Goal: Task Accomplishment & Management: Manage account settings

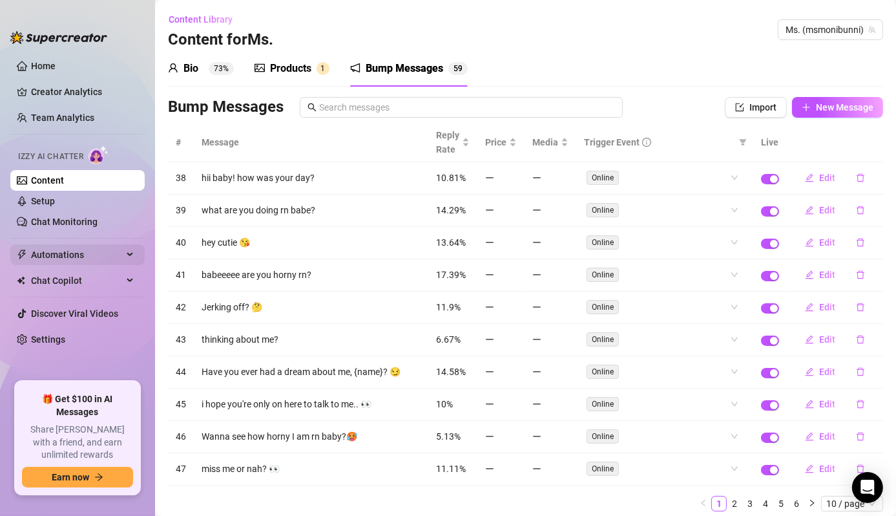
click at [85, 256] on span "Automations" at bounding box center [77, 254] width 92 height 21
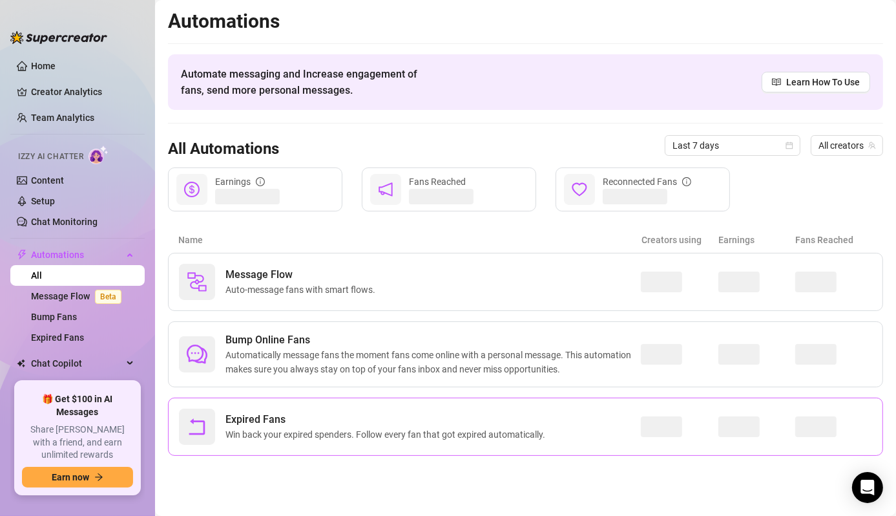
click at [275, 417] on span "Expired Fans" at bounding box center [387, 420] width 325 height 16
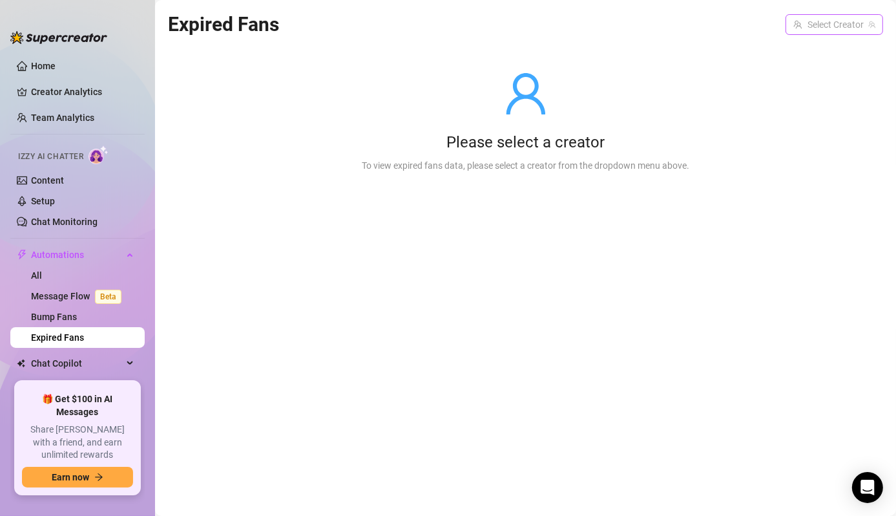
click at [812, 32] on input "search" at bounding box center [828, 24] width 70 height 19
click at [809, 58] on div "Ms. ( msmonibunni )" at bounding box center [822, 51] width 102 height 16
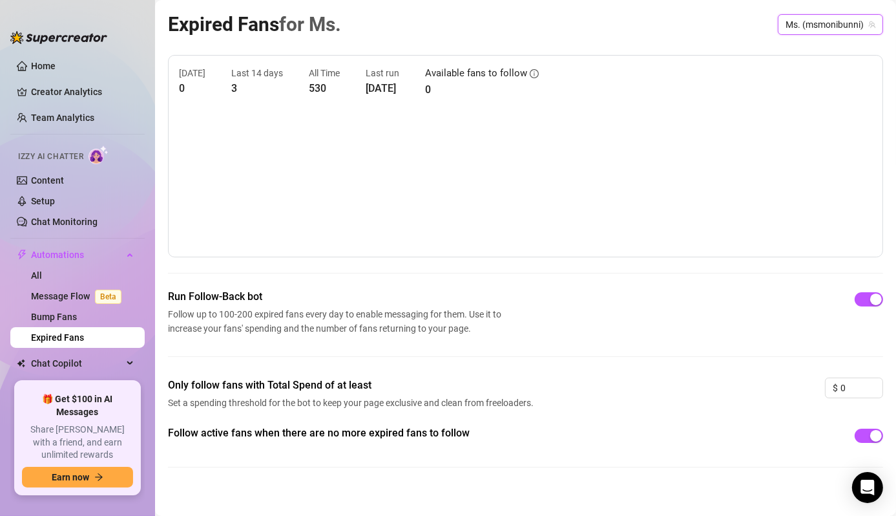
scroll to position [10, 0]
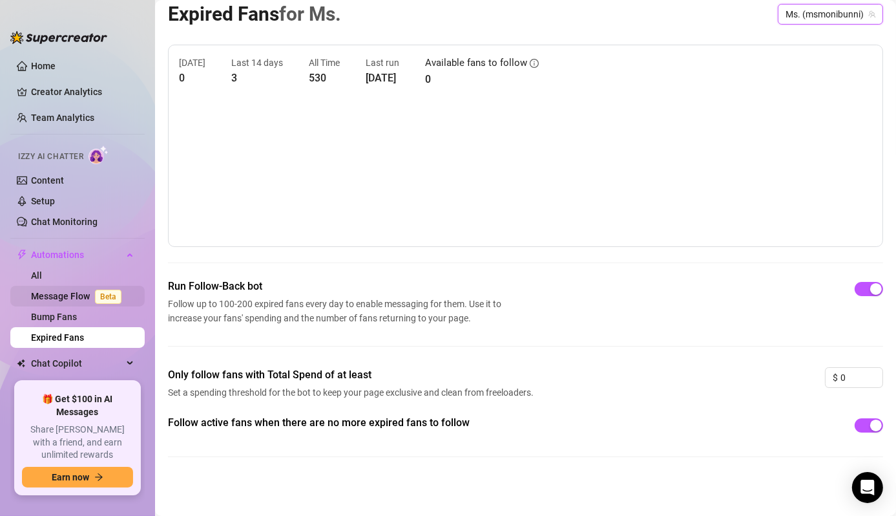
click at [59, 295] on link "Message Flow Beta" at bounding box center [79, 296] width 96 height 10
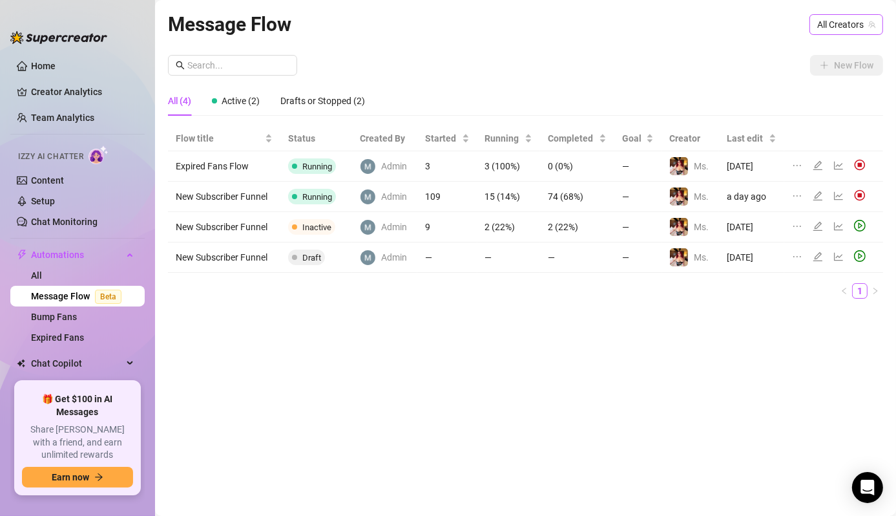
click at [844, 23] on span "All Creators" at bounding box center [846, 24] width 58 height 19
click at [815, 81] on div "Ms. ( msmonibunni )" at bounding box center [822, 72] width 118 height 22
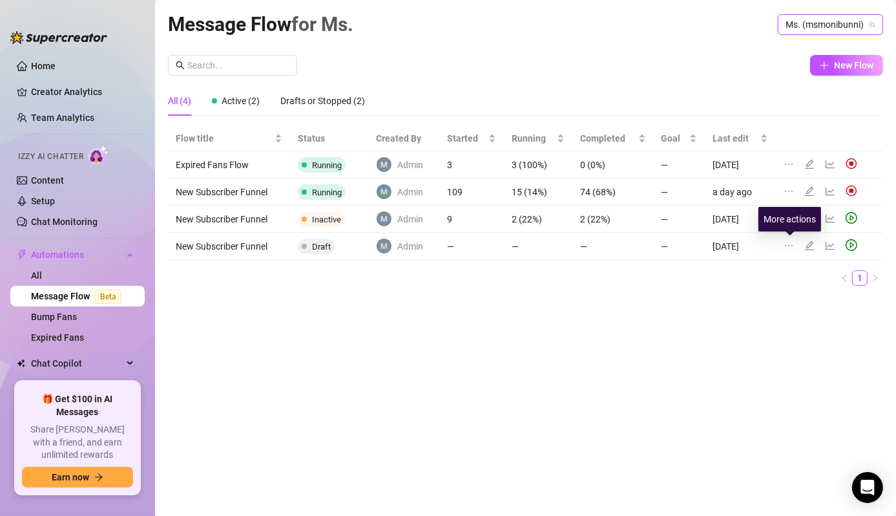
click at [788, 246] on icon "ellipsis" at bounding box center [789, 245] width 10 height 10
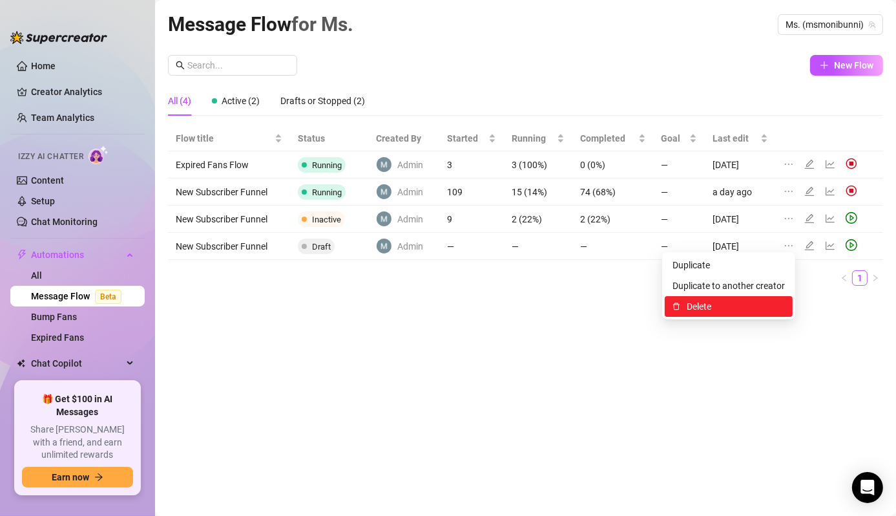
click at [705, 305] on span "Delete" at bounding box center [736, 306] width 98 height 14
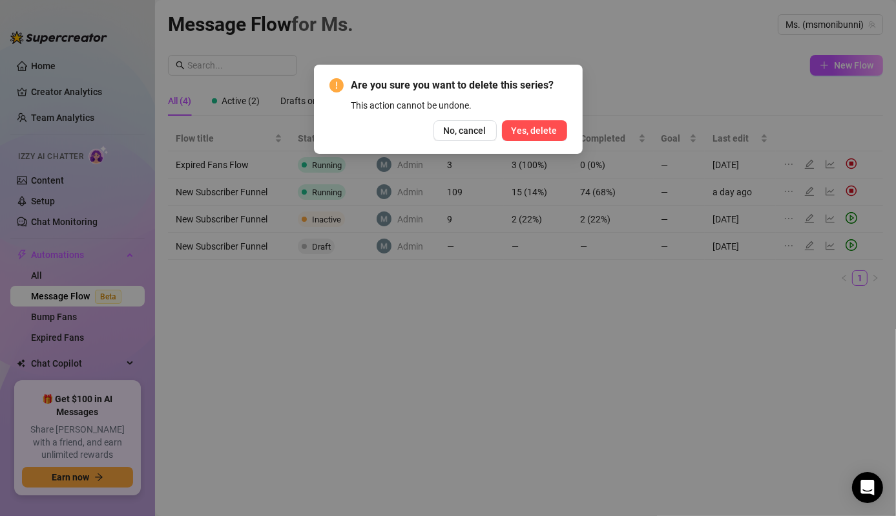
click at [551, 131] on span "Yes, delete" at bounding box center [535, 130] width 46 height 10
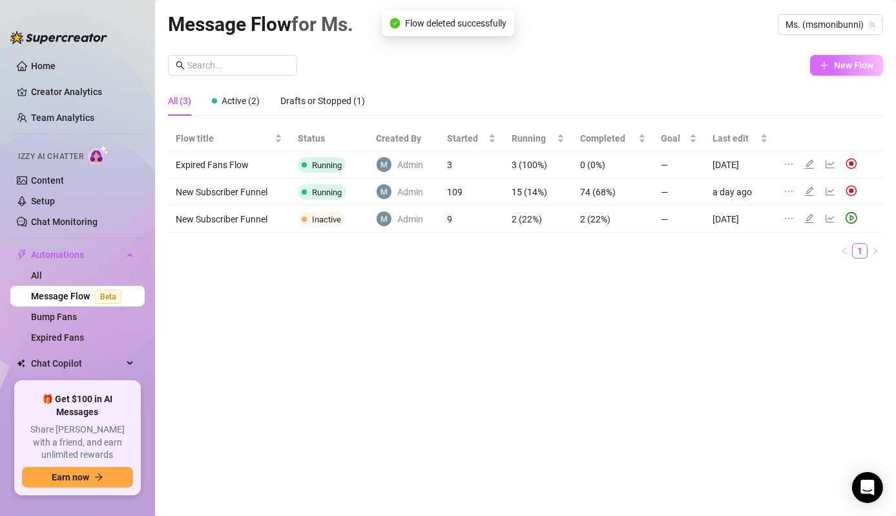
click at [845, 65] on span "New Flow" at bounding box center [853, 65] width 39 height 10
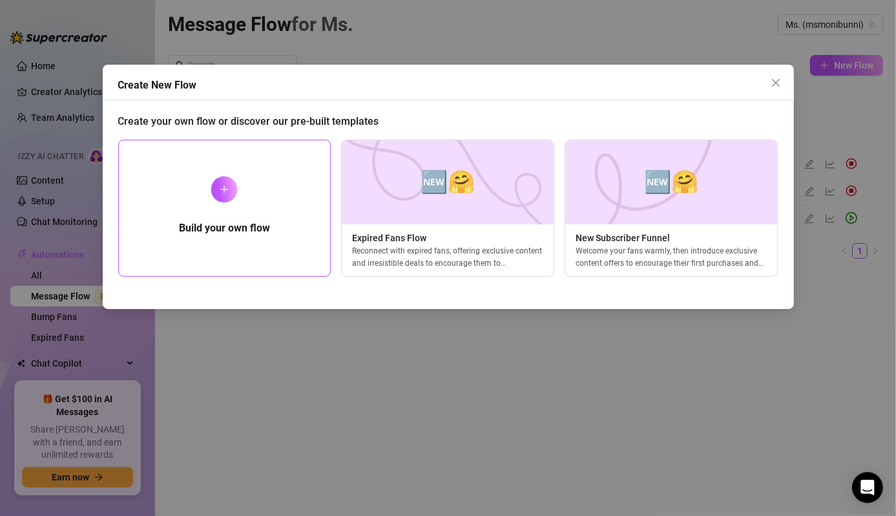
click at [220, 195] on div at bounding box center [224, 189] width 27 height 27
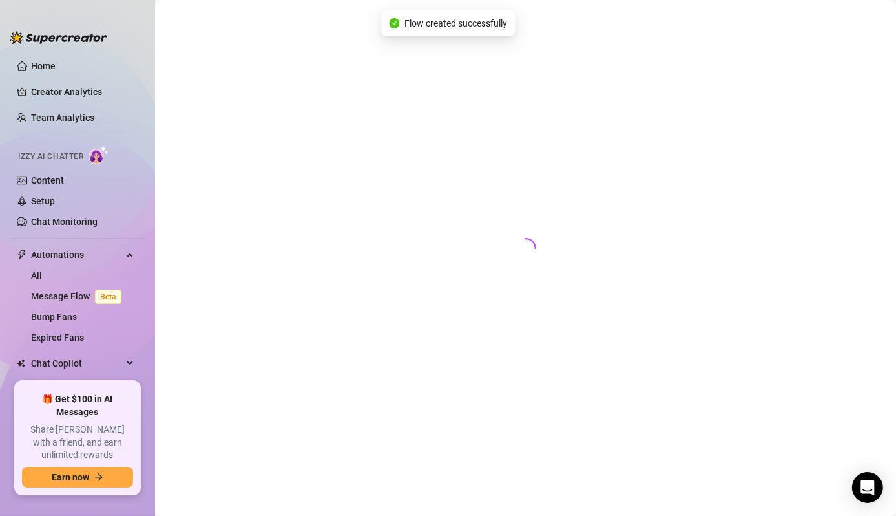
click at [224, 187] on div at bounding box center [525, 243] width 715 height 468
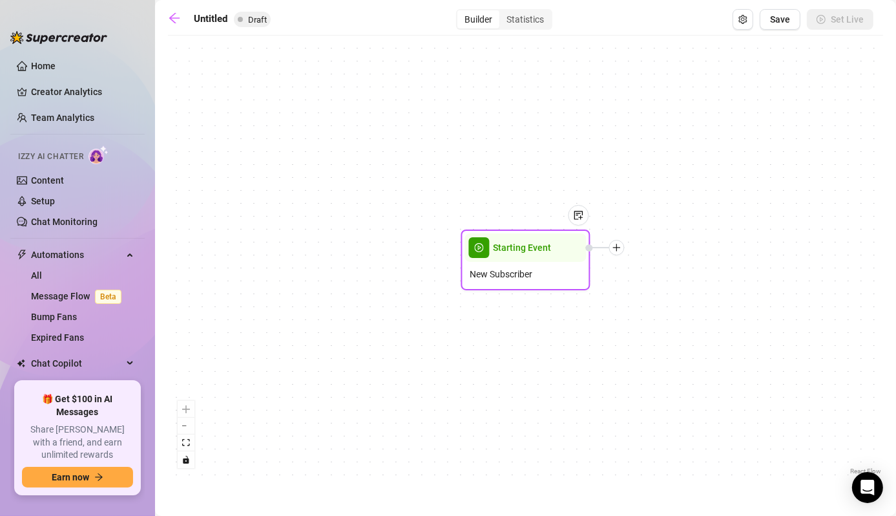
click at [563, 258] on div "Starting Event" at bounding box center [525, 247] width 121 height 28
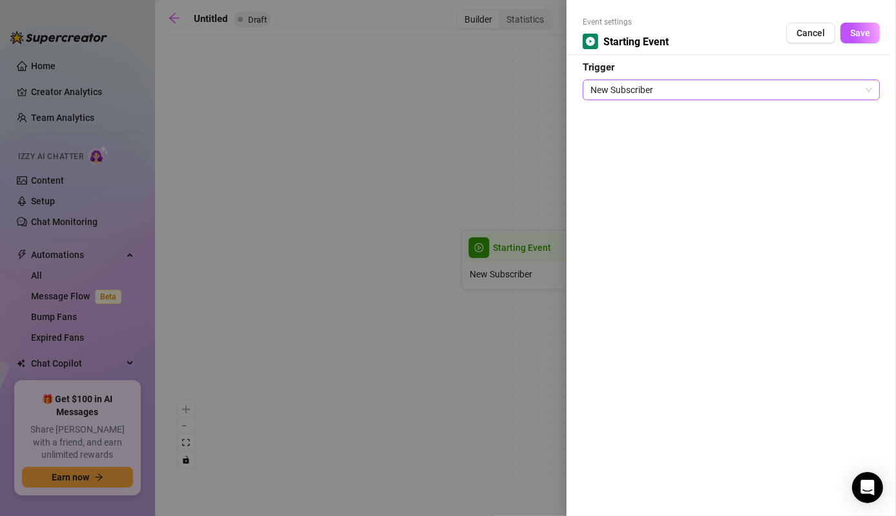
click at [746, 88] on span "New Subscriber" at bounding box center [732, 89] width 282 height 19
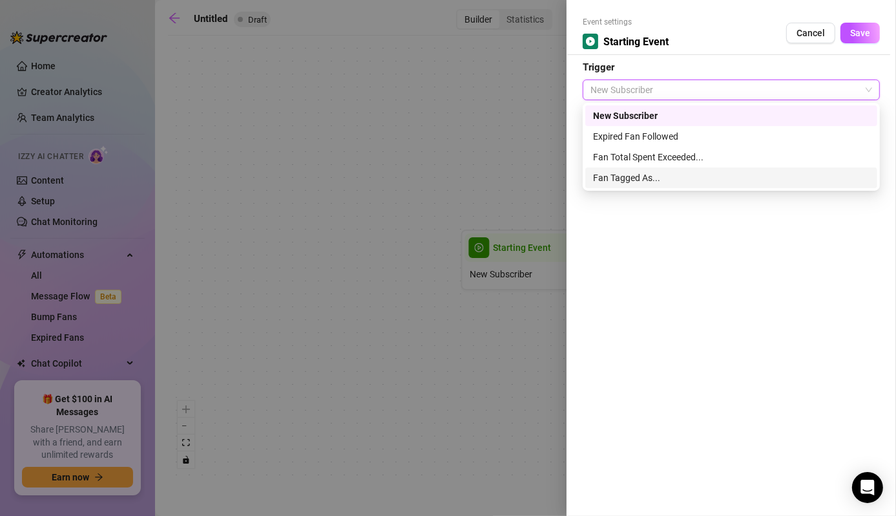
click at [495, 159] on div at bounding box center [448, 258] width 896 height 516
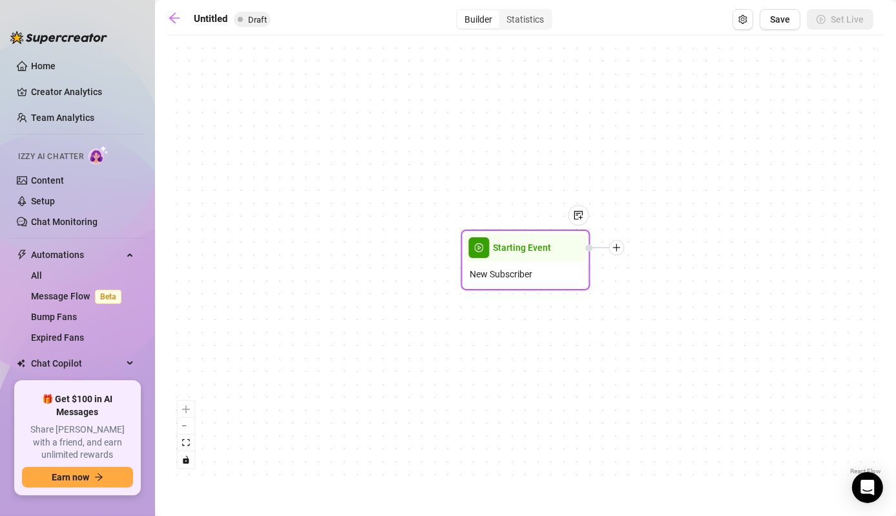
click at [561, 249] on div at bounding box center [573, 225] width 34 height 66
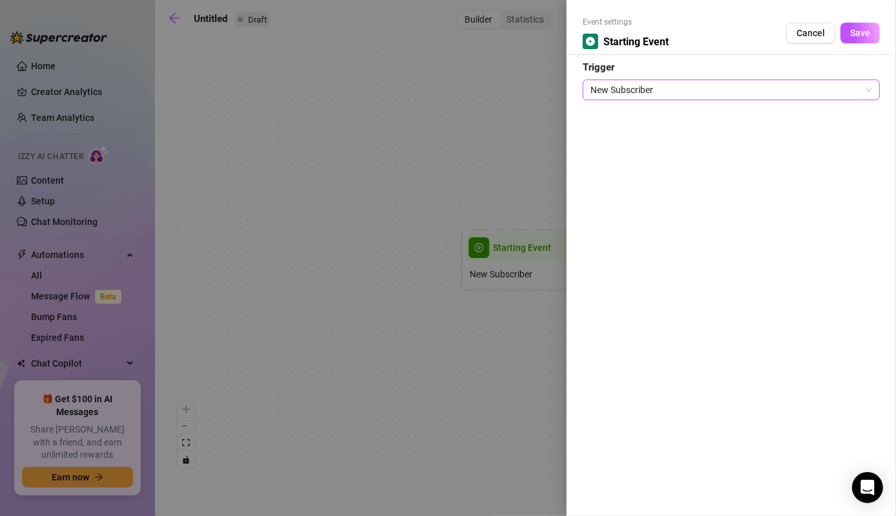
click at [622, 85] on span "New Subscriber" at bounding box center [732, 89] width 282 height 19
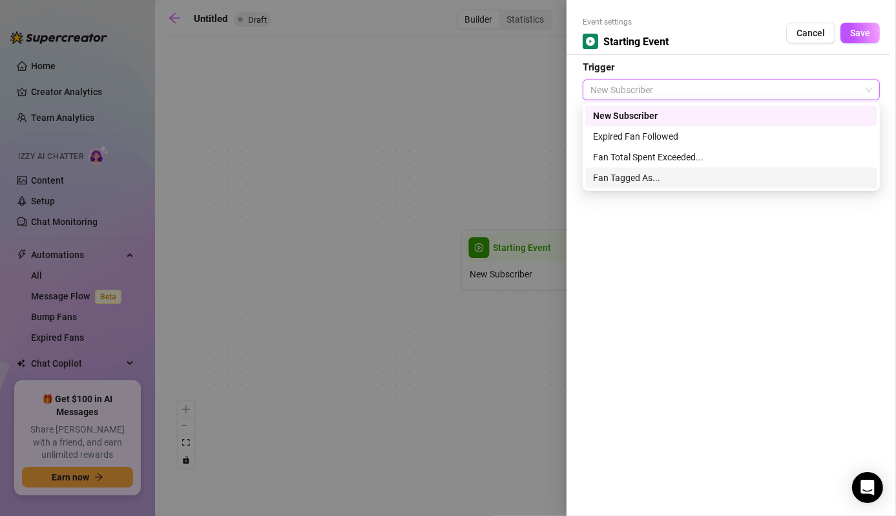
click at [378, 170] on div at bounding box center [448, 258] width 896 height 516
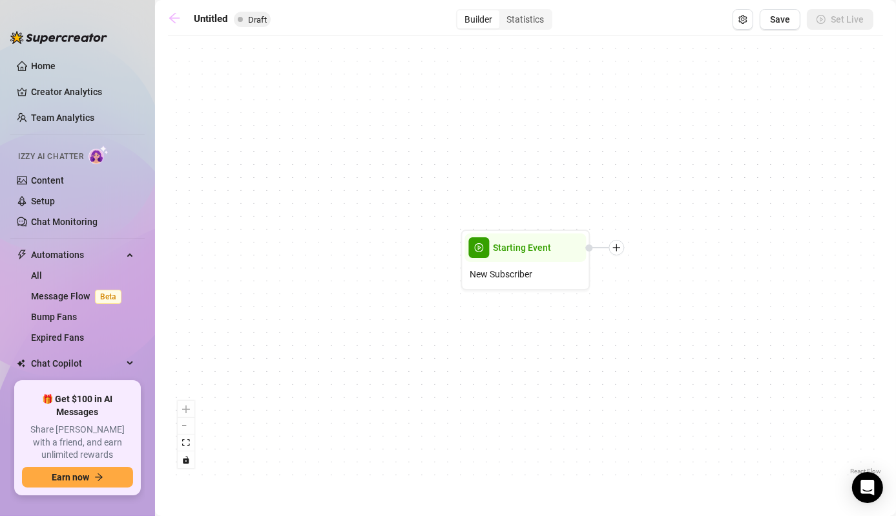
click at [180, 19] on icon "arrow-left" at bounding box center [174, 18] width 13 height 13
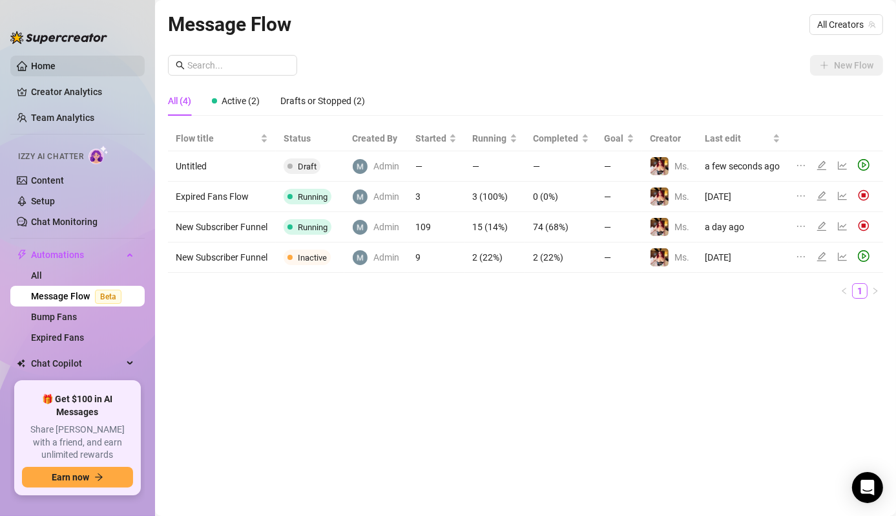
click at [52, 66] on link "Home" at bounding box center [43, 66] width 25 height 10
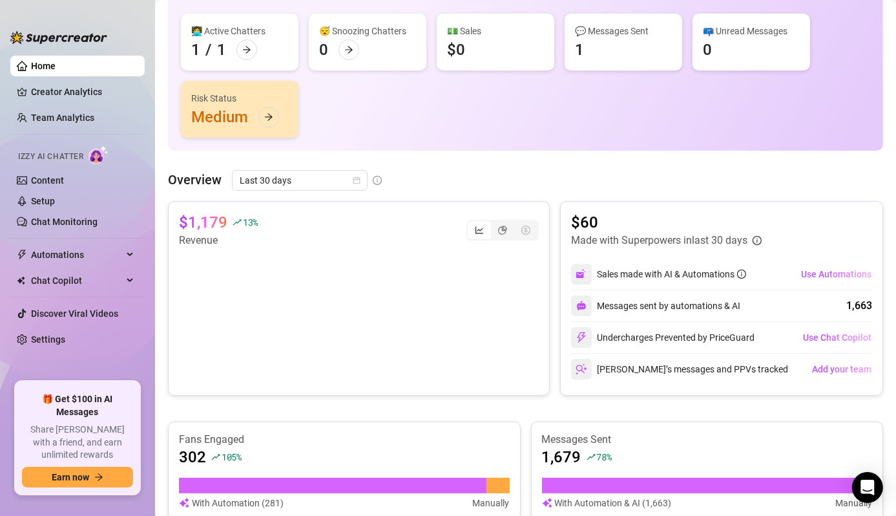
scroll to position [258, 0]
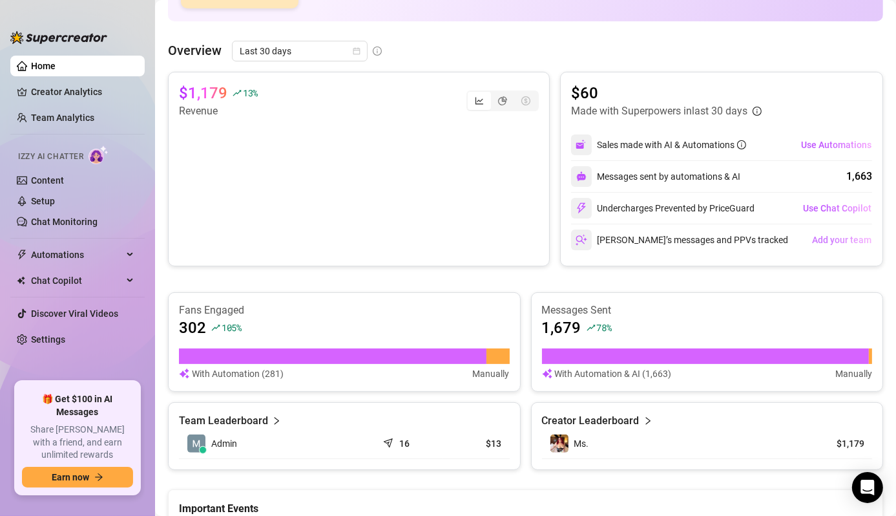
click at [831, 240] on span "Add your team" at bounding box center [841, 240] width 59 height 10
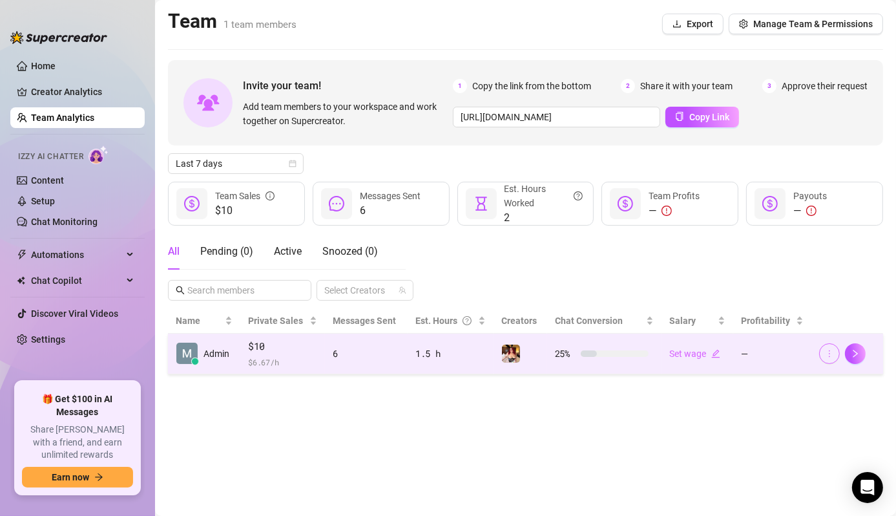
click at [829, 354] on icon "more" at bounding box center [829, 353] width 9 height 9
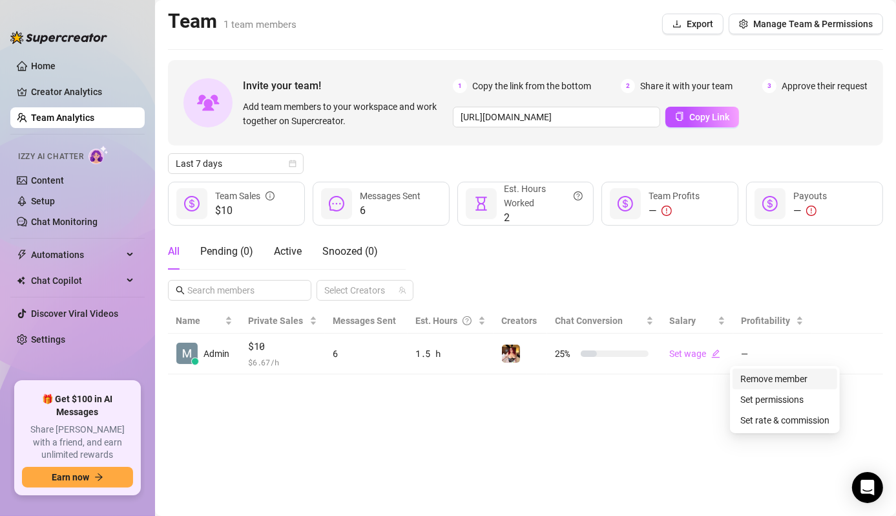
click at [784, 379] on link "Remove member" at bounding box center [773, 378] width 67 height 10
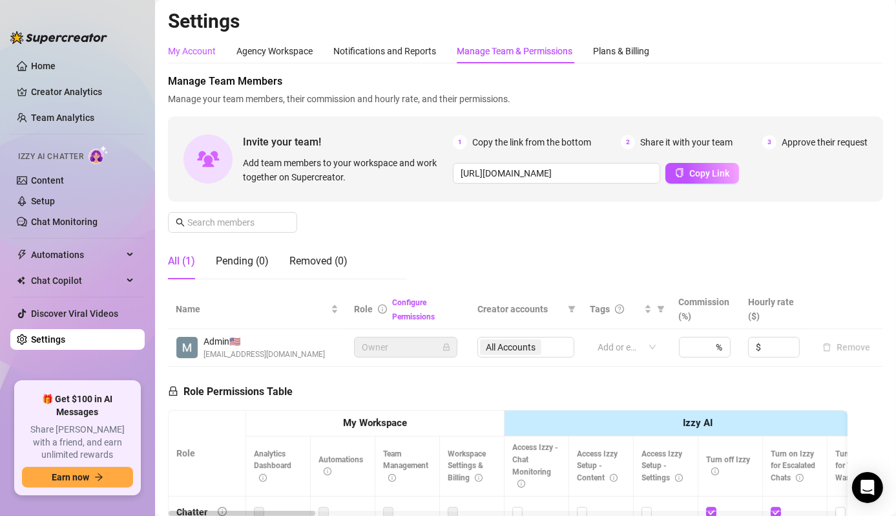
click at [209, 58] on div "My Account" at bounding box center [192, 51] width 48 height 14
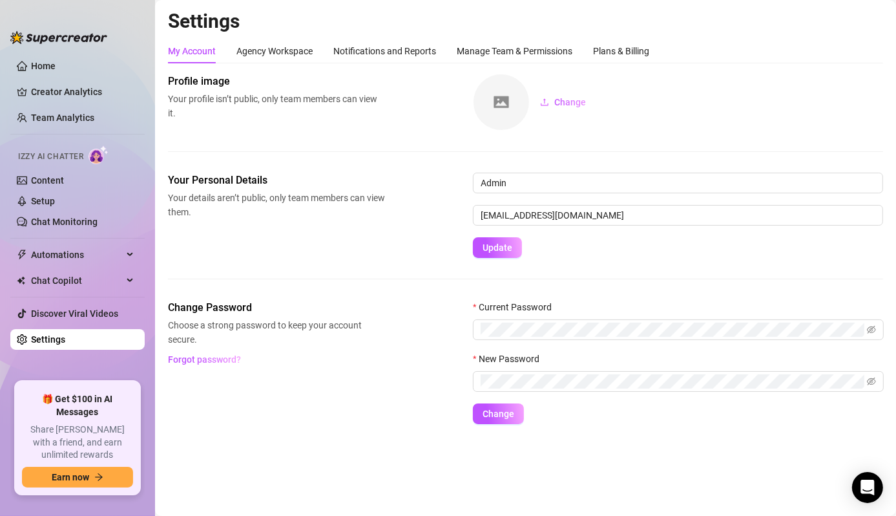
click at [316, 43] on div "My Account Agency Workspace Notifications and Reports Manage Team & Permissions…" at bounding box center [408, 51] width 481 height 25
click at [294, 54] on div "Agency Workspace" at bounding box center [274, 51] width 76 height 14
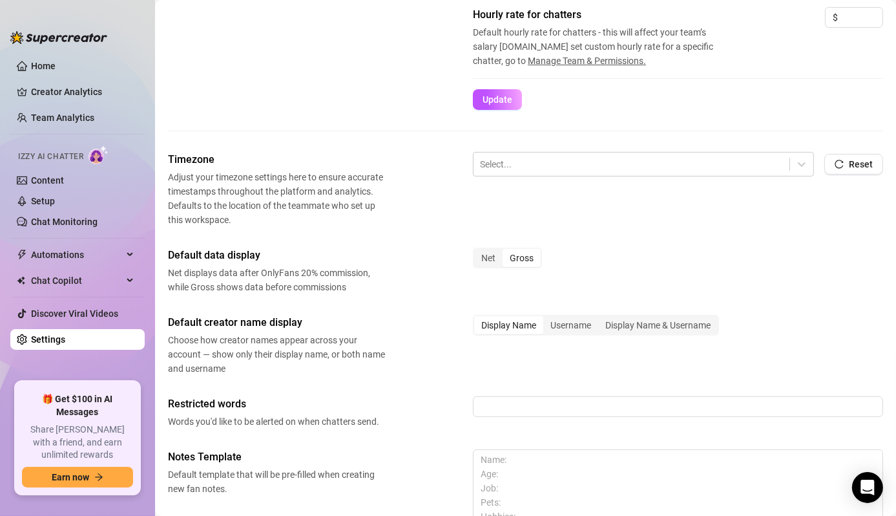
scroll to position [323, 0]
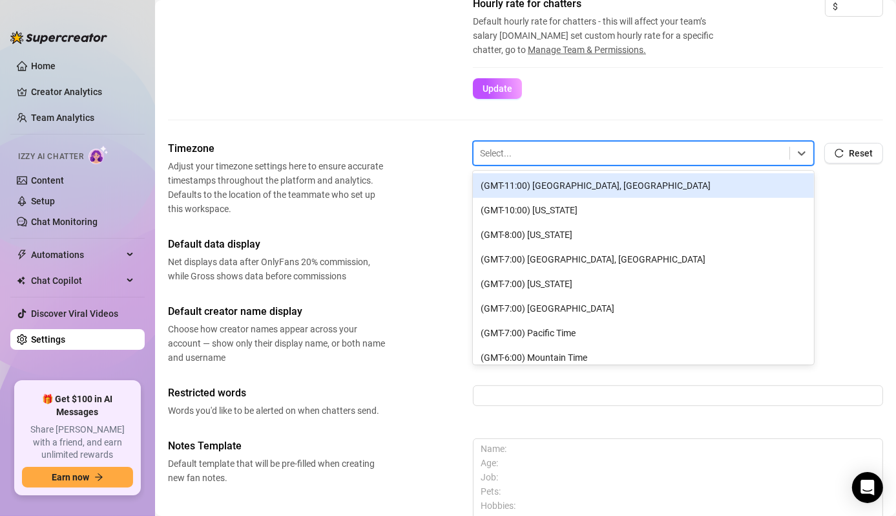
click at [577, 151] on div at bounding box center [631, 153] width 303 height 17
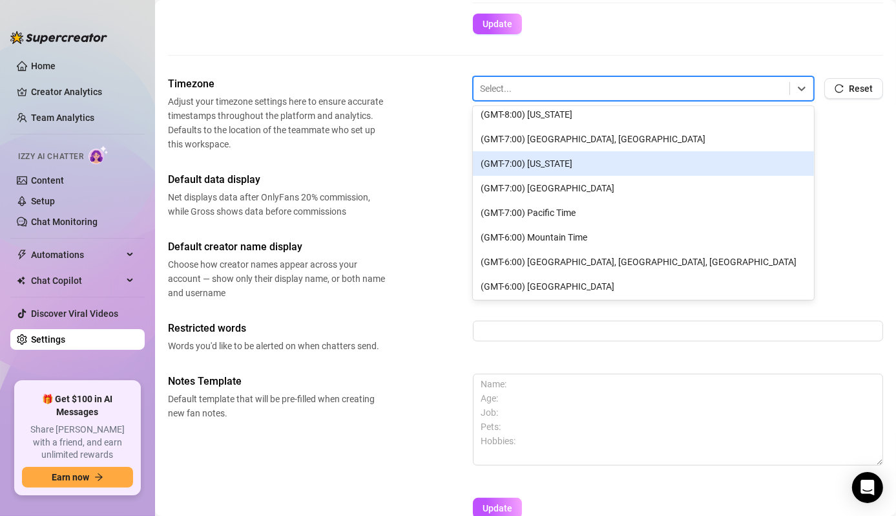
scroll to position [65, 0]
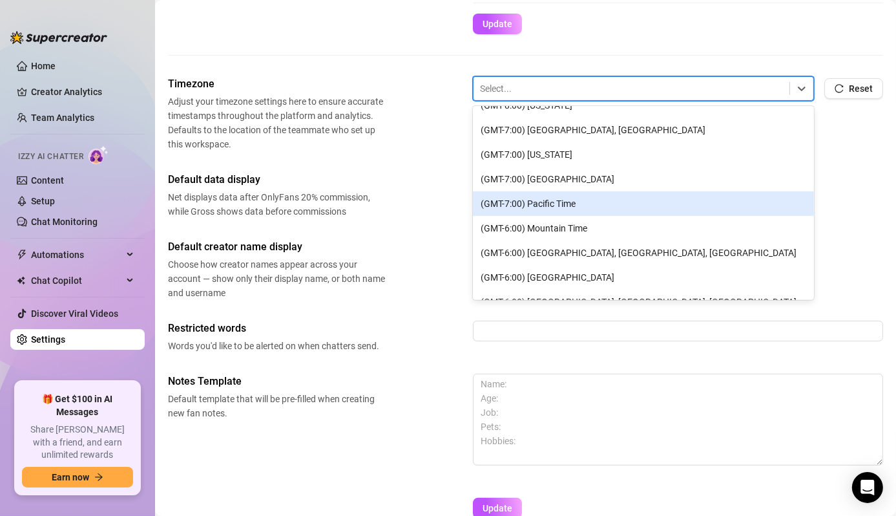
click at [574, 203] on div "(GMT-7:00) Pacific Time" at bounding box center [643, 203] width 341 height 25
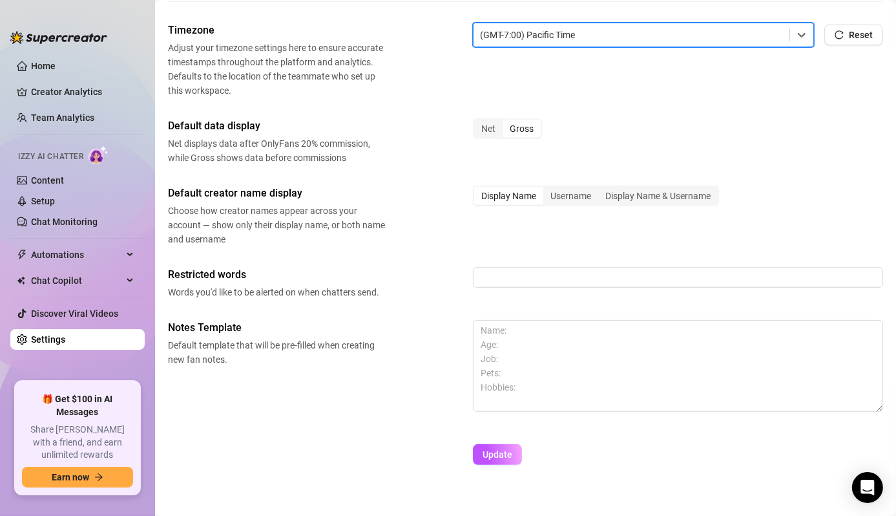
scroll to position [452, 0]
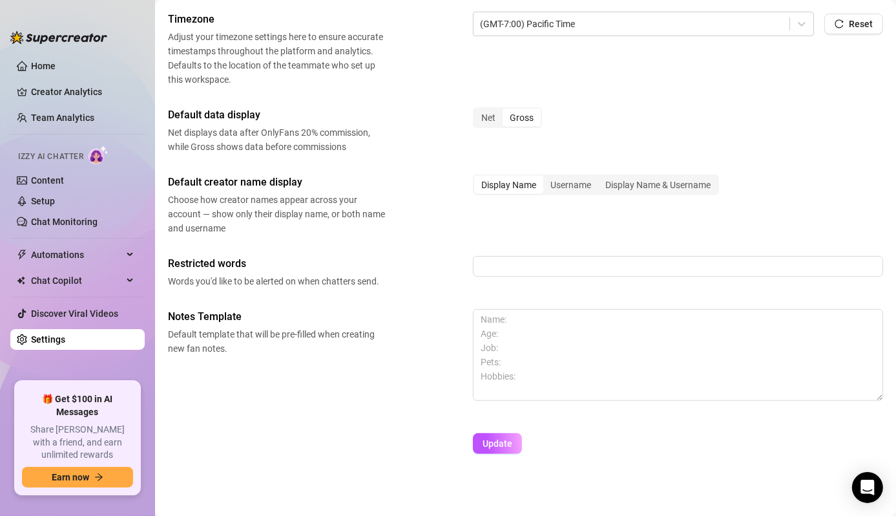
drag, startPoint x: 494, startPoint y: 441, endPoint x: 493, endPoint y: 417, distance: 23.3
click at [494, 439] on span "Update" at bounding box center [498, 443] width 30 height 10
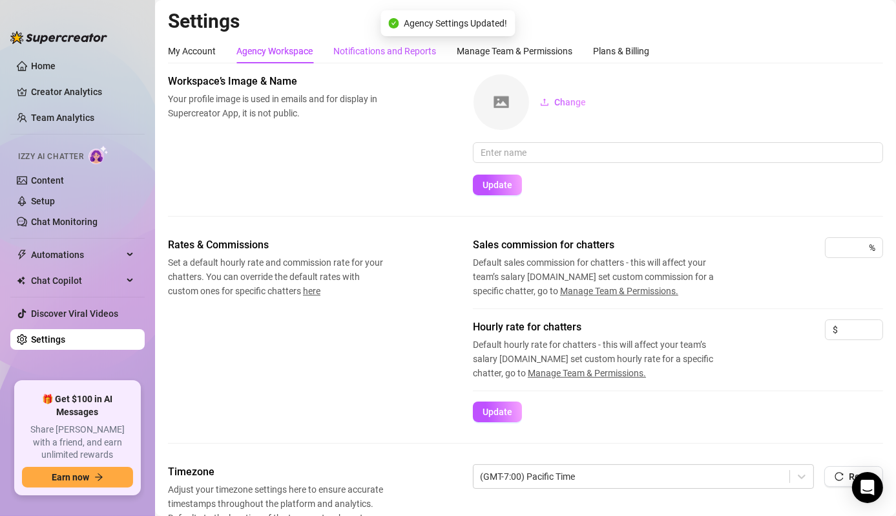
click at [417, 54] on div "Notifications and Reports" at bounding box center [384, 51] width 103 height 14
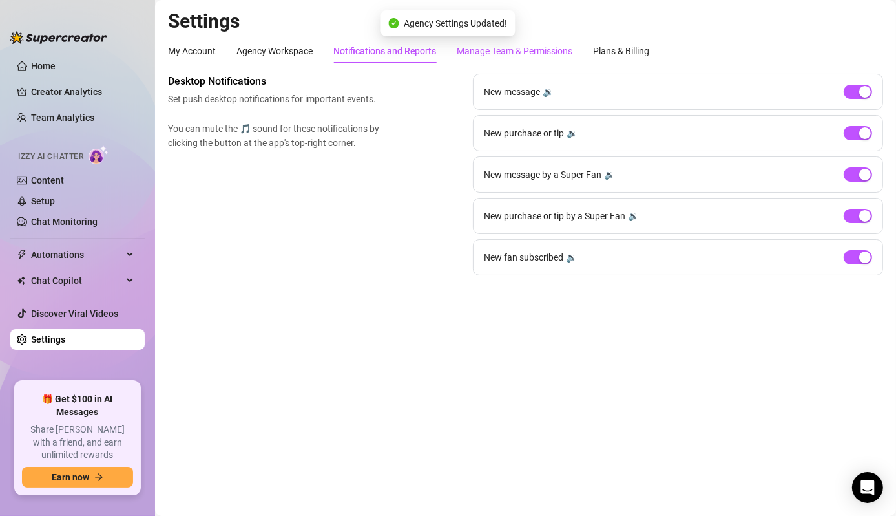
click at [510, 50] on div "Manage Team & Permissions" at bounding box center [515, 51] width 116 height 14
